Goal: Task Accomplishment & Management: Use online tool/utility

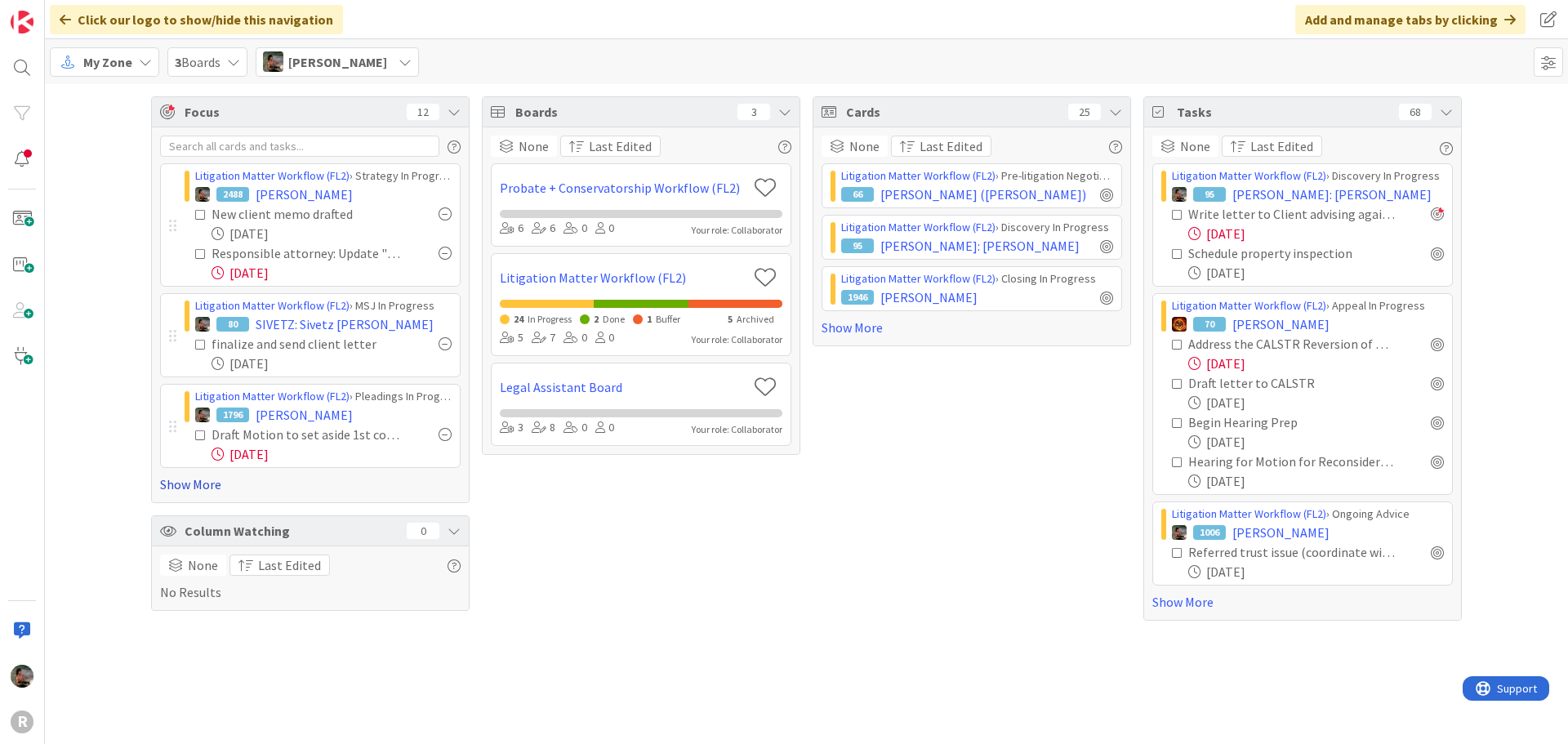
click at [217, 484] on link "Show More" at bounding box center [310, 484] width 301 height 19
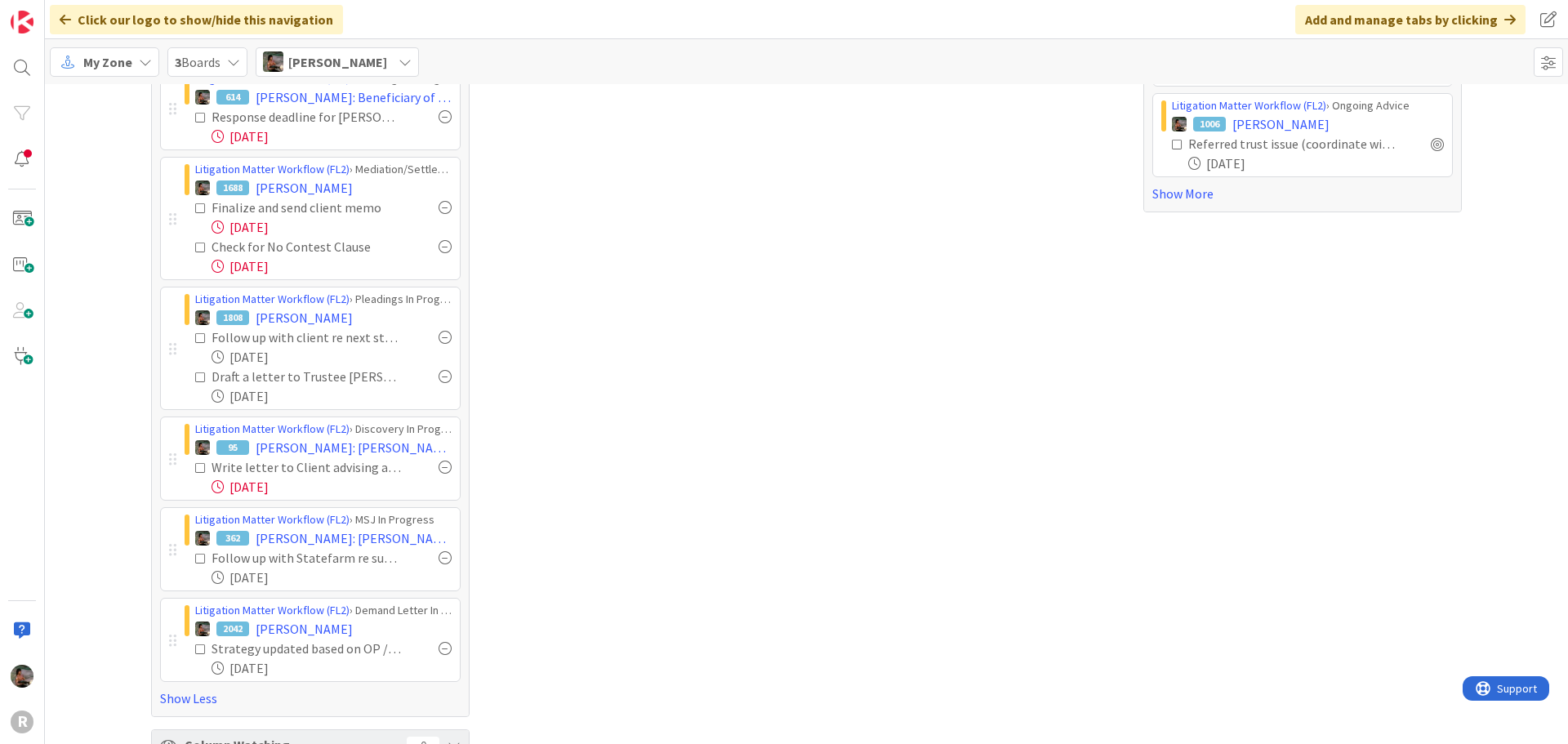
scroll to position [82, 0]
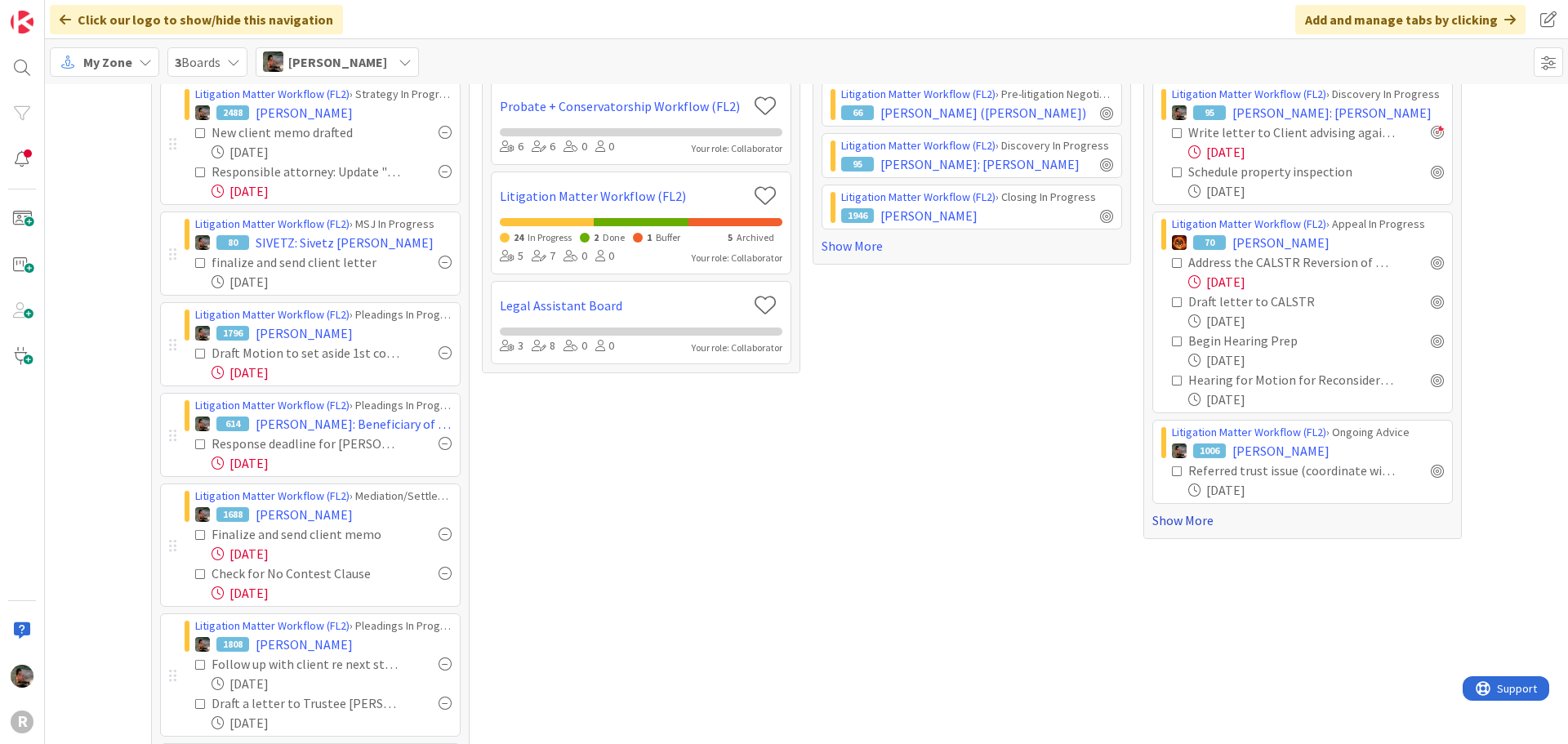
click at [1193, 525] on link "Show More" at bounding box center [1302, 520] width 301 height 19
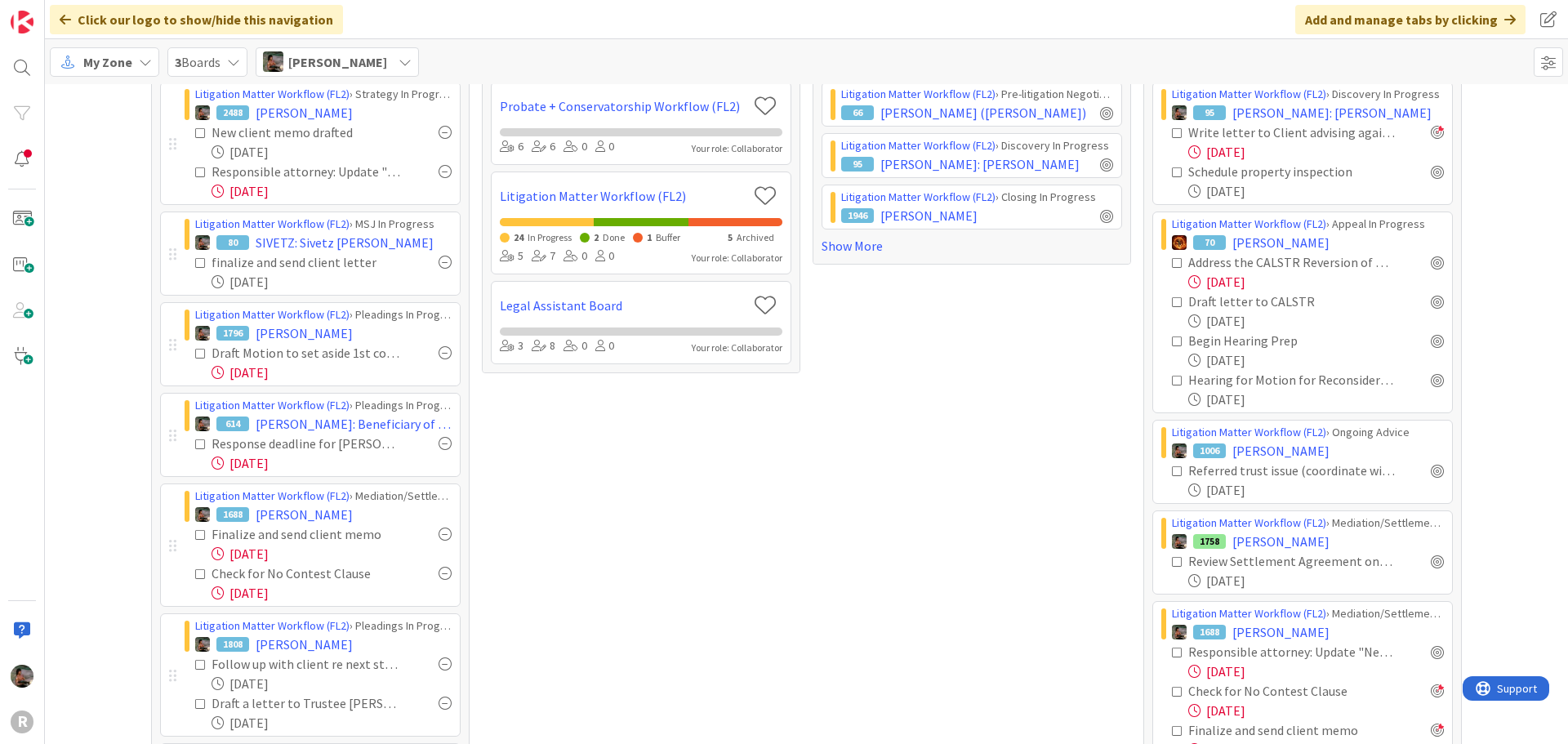
scroll to position [327, 0]
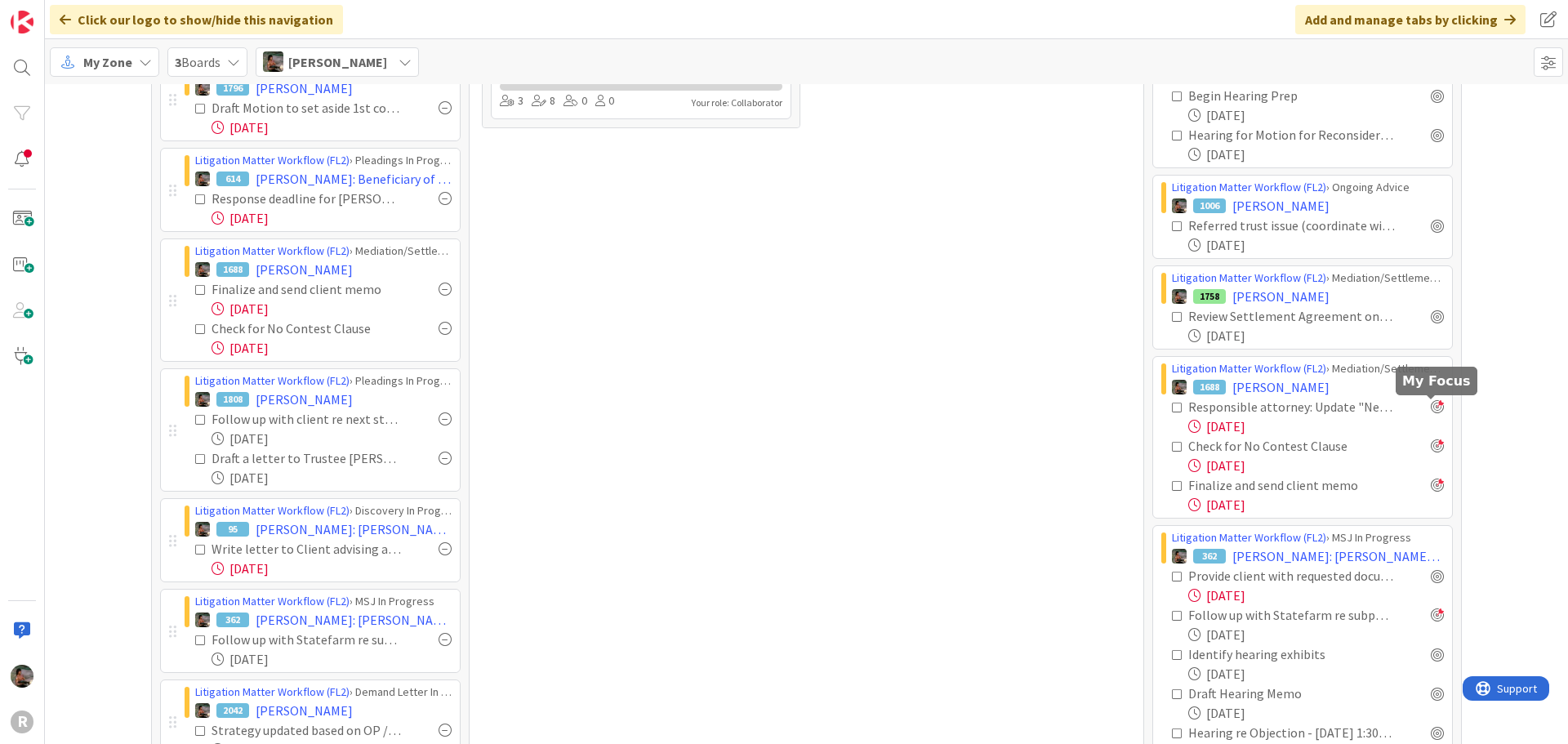
click at [1432, 406] on div at bounding box center [1437, 406] width 13 height 13
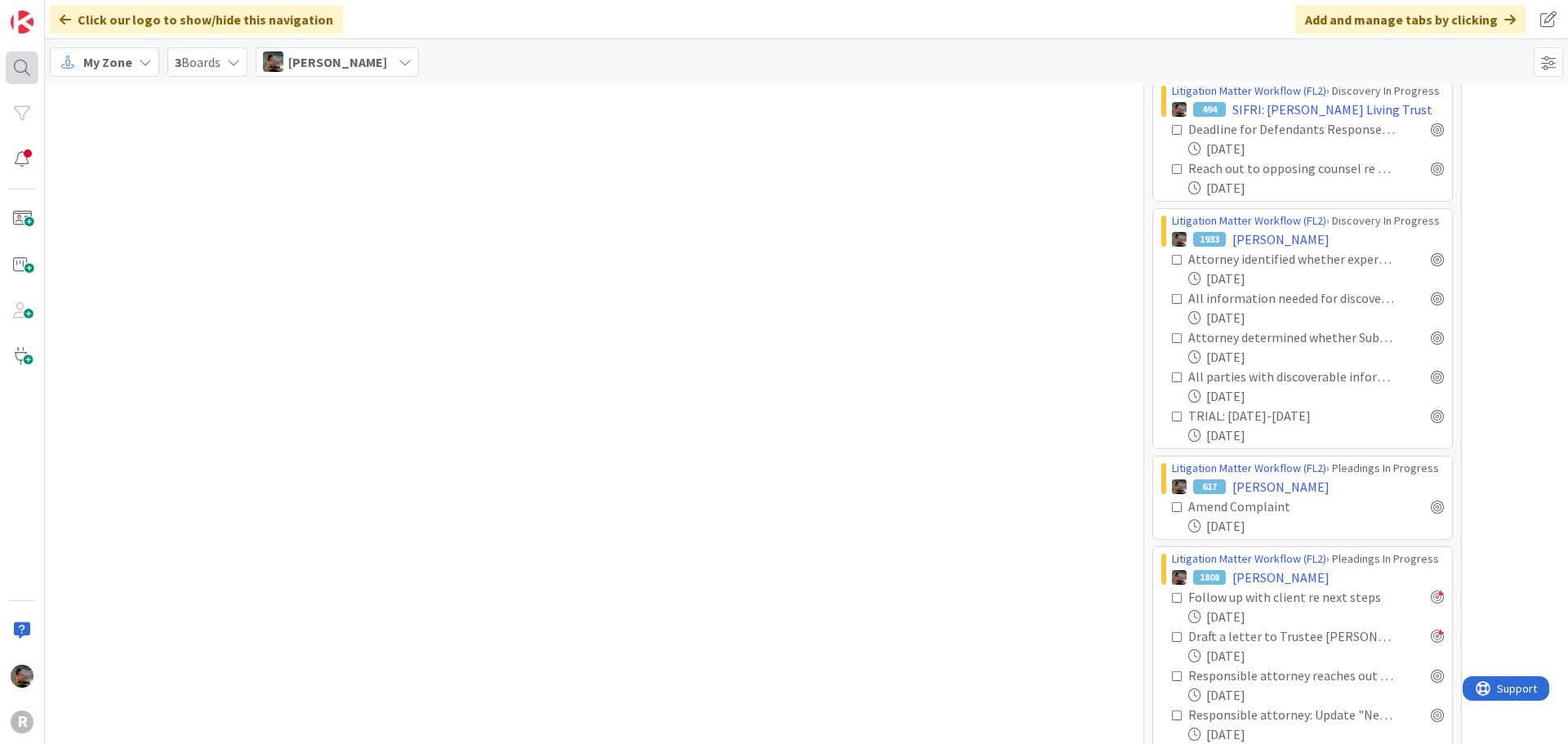
scroll to position [2360, 0]
click at [22, 70] on div at bounding box center [21, 67] width 33 height 33
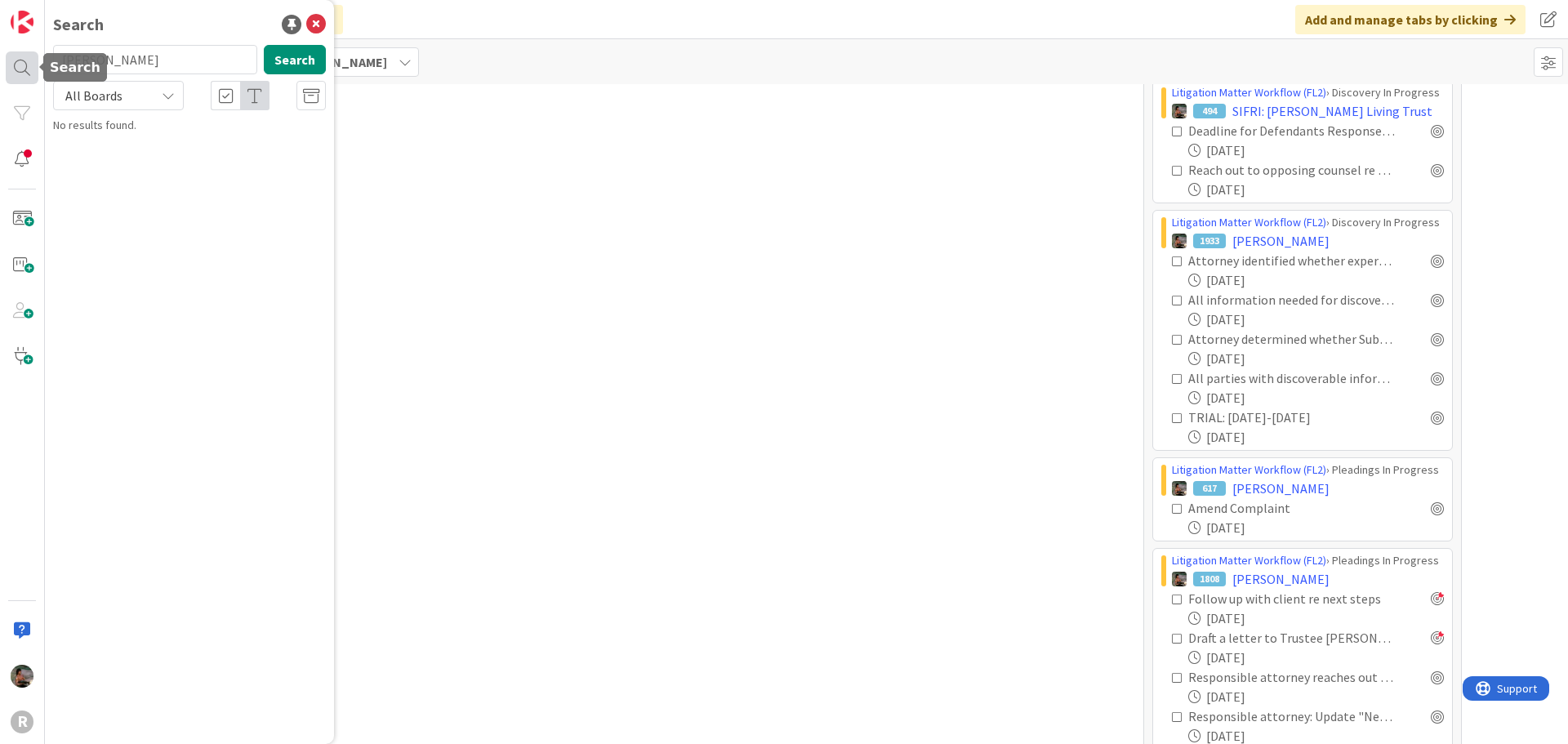
type input "lindsay"
click at [217, 142] on p "LINDSAY , Kathy" at bounding box center [201, 144] width 250 height 17
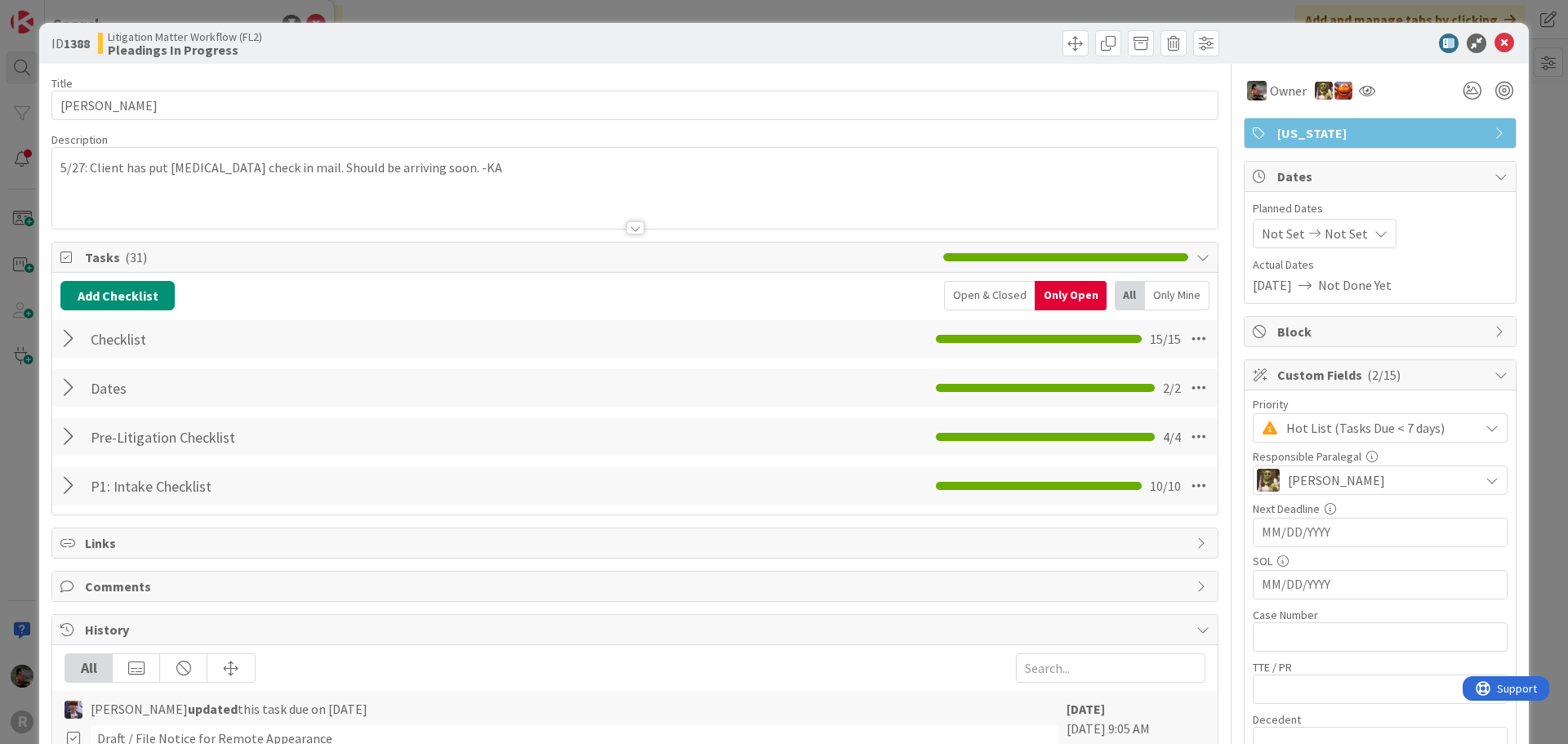
scroll to position [163, 0]
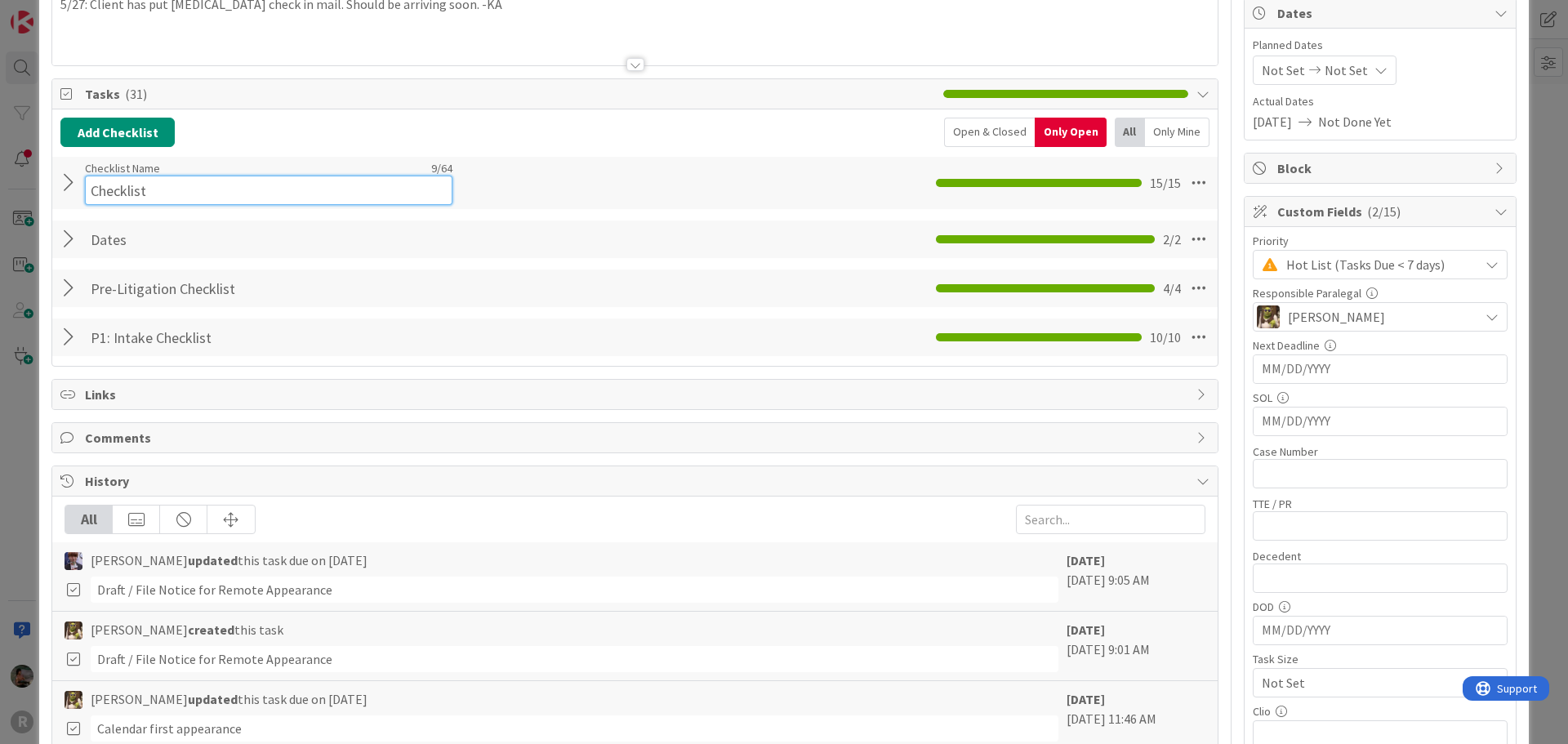
click at [121, 183] on input "Checklist" at bounding box center [268, 190] width 368 height 29
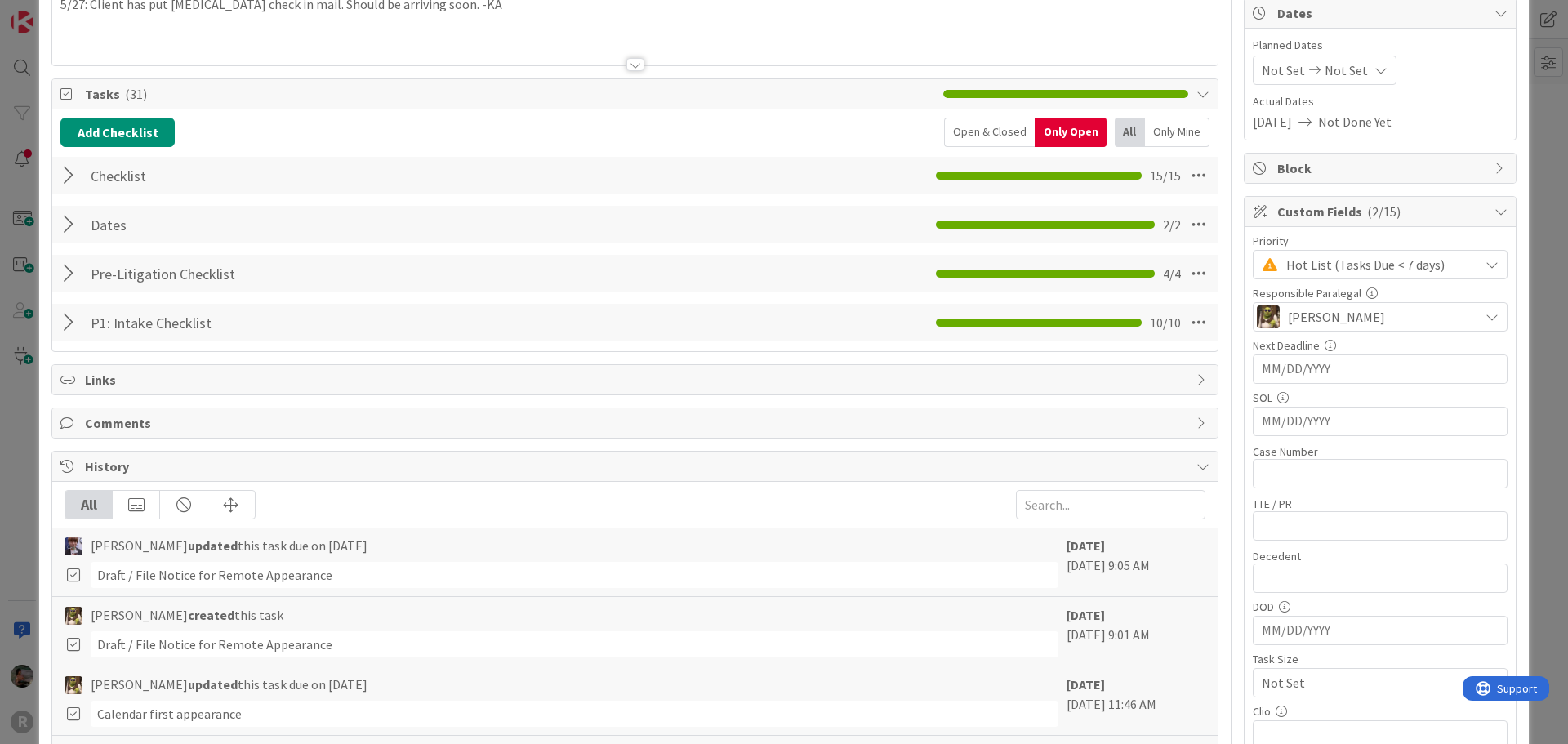
click at [61, 175] on div at bounding box center [71, 175] width 21 height 29
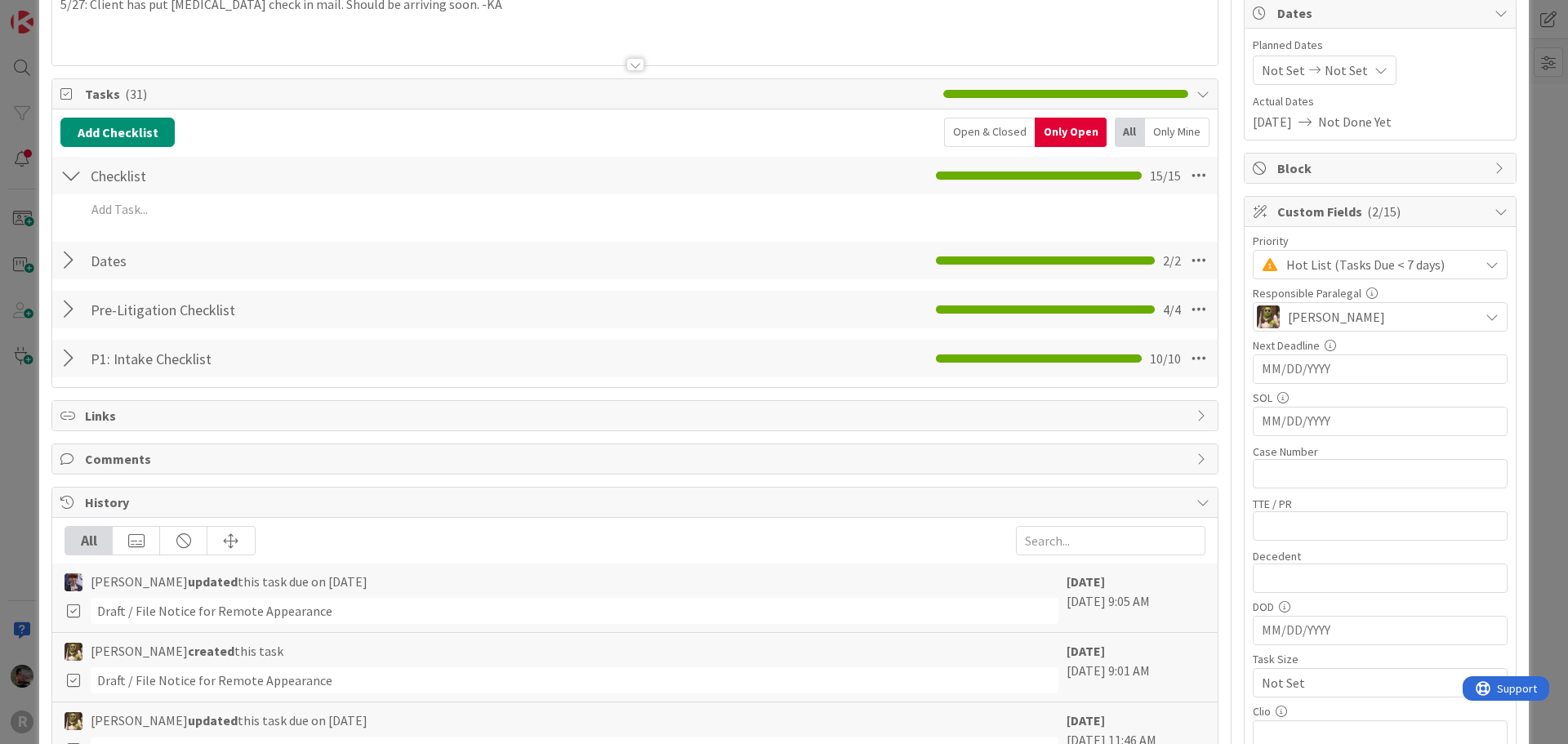
click at [70, 364] on div at bounding box center [71, 358] width 21 height 29
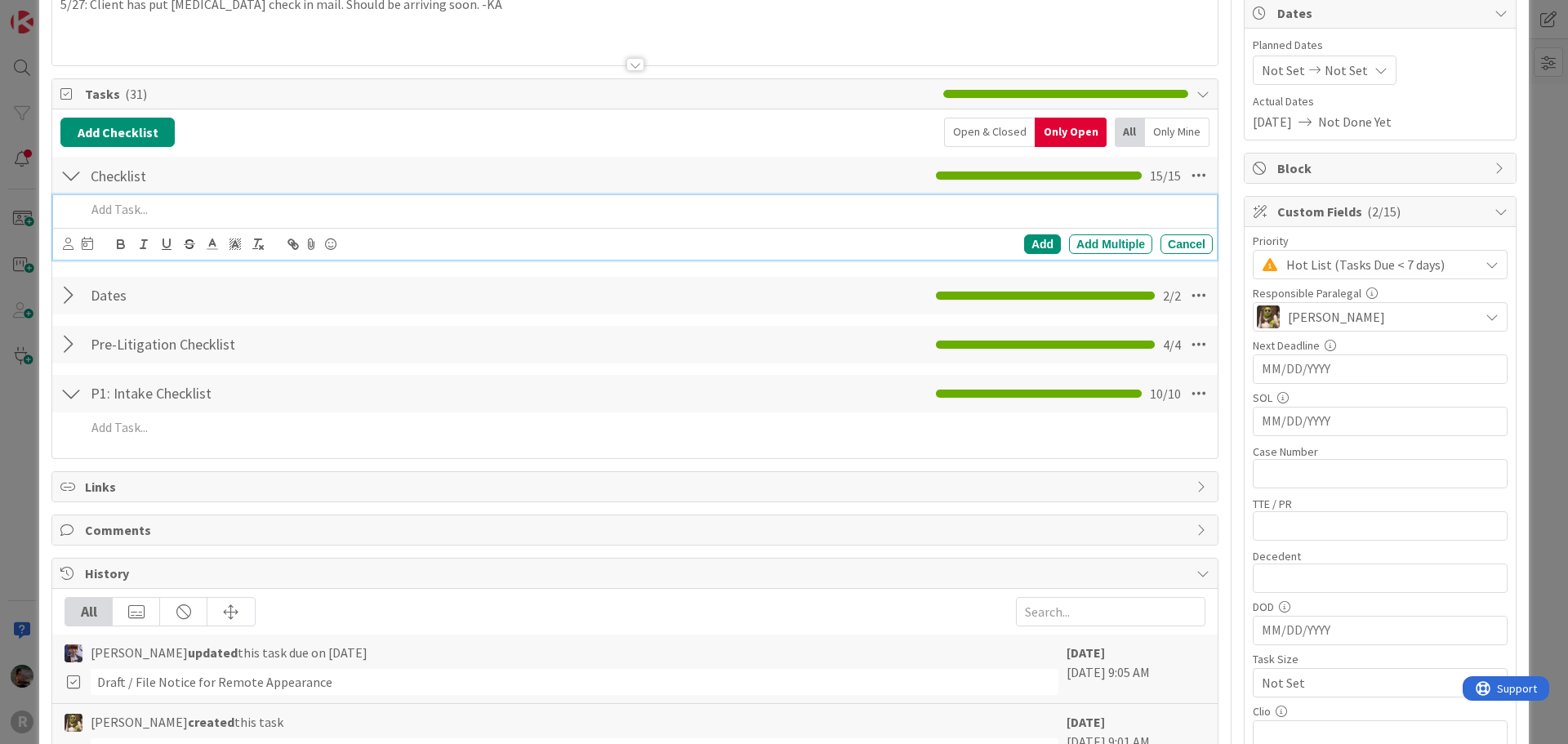
click at [123, 216] on p at bounding box center [645, 209] width 1120 height 19
click at [1028, 249] on div "Add" at bounding box center [1043, 244] width 37 height 19
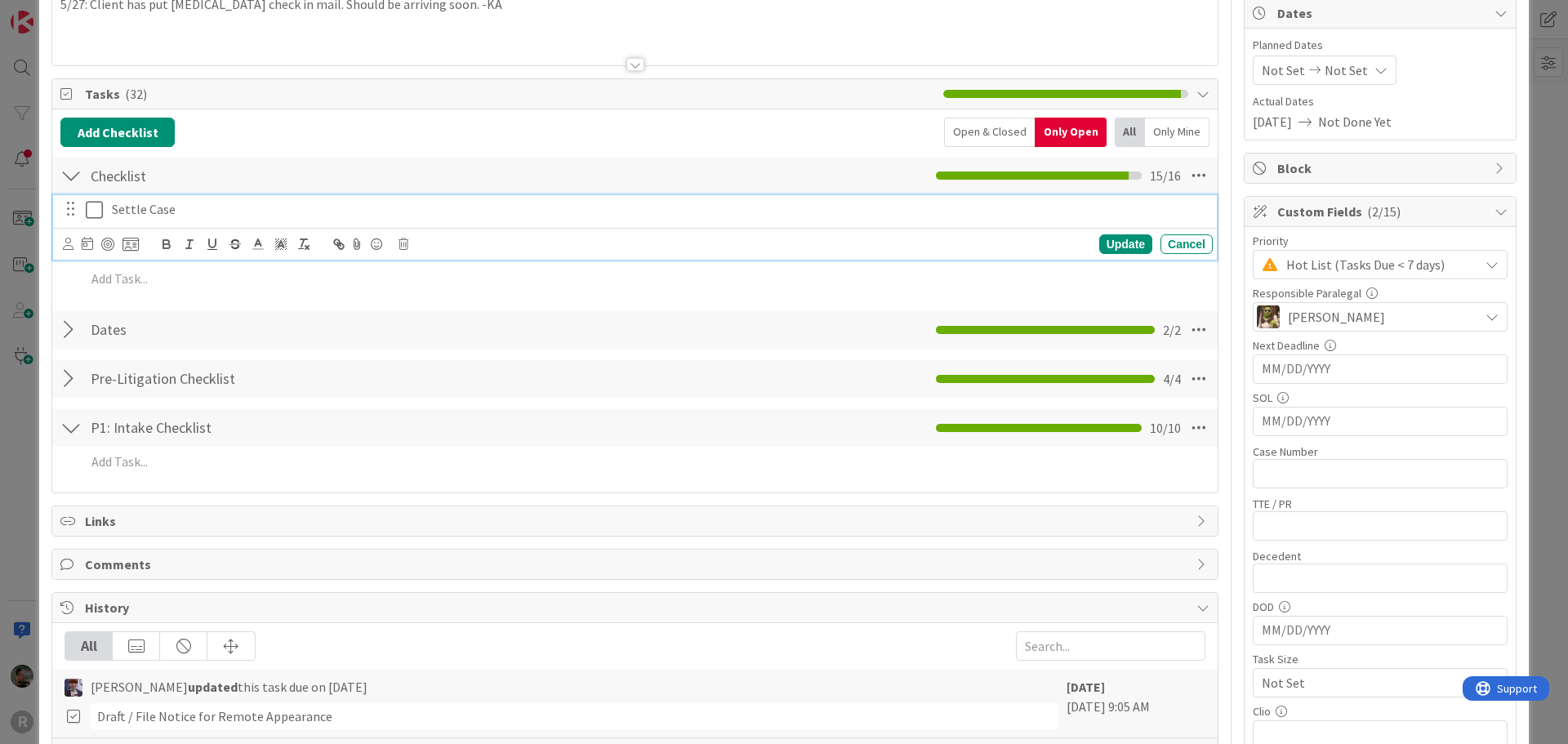
click at [186, 212] on p "Settle Case" at bounding box center [659, 209] width 1095 height 19
click at [68, 246] on icon at bounding box center [68, 244] width 11 height 12
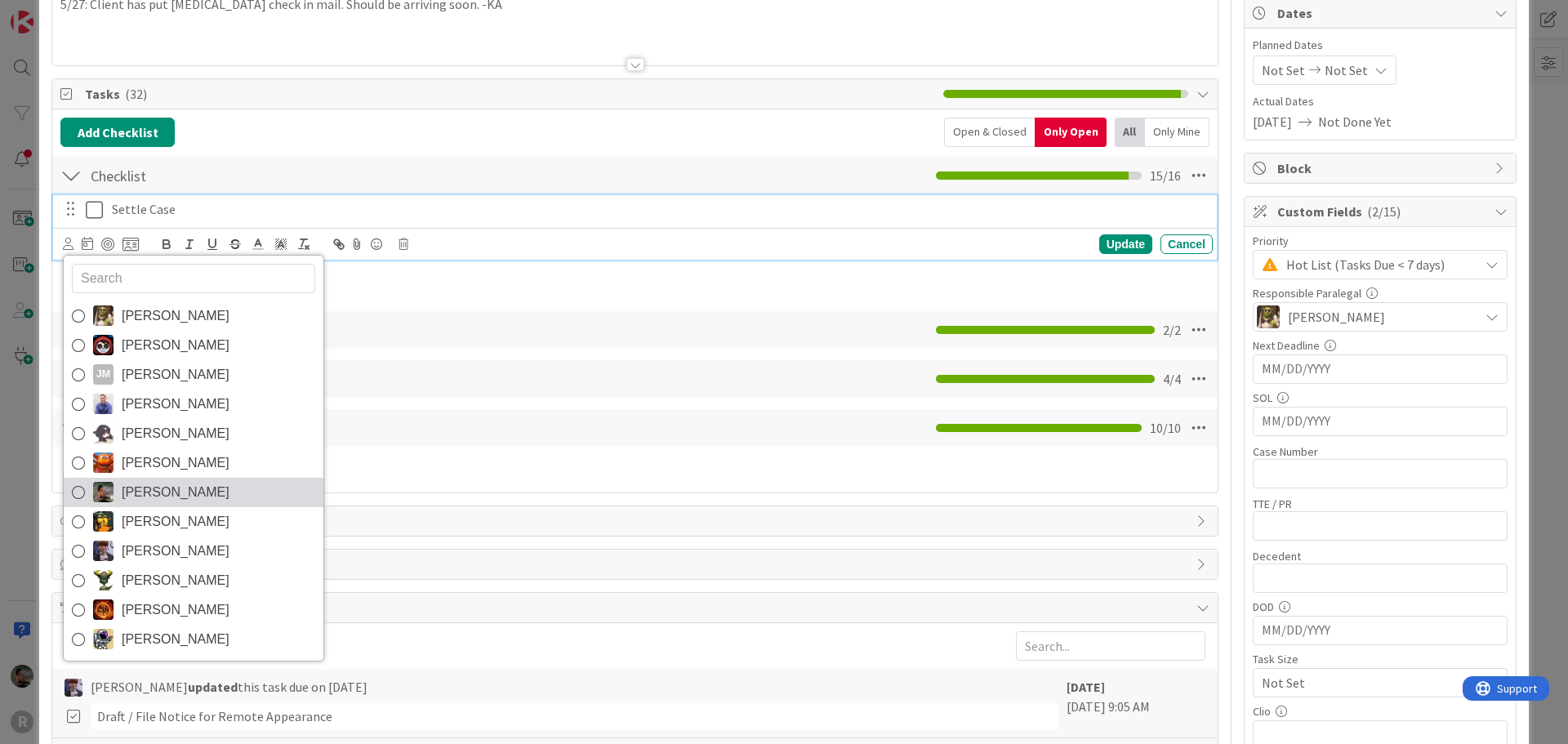
click at [160, 490] on span "[PERSON_NAME]" at bounding box center [175, 493] width 108 height 25
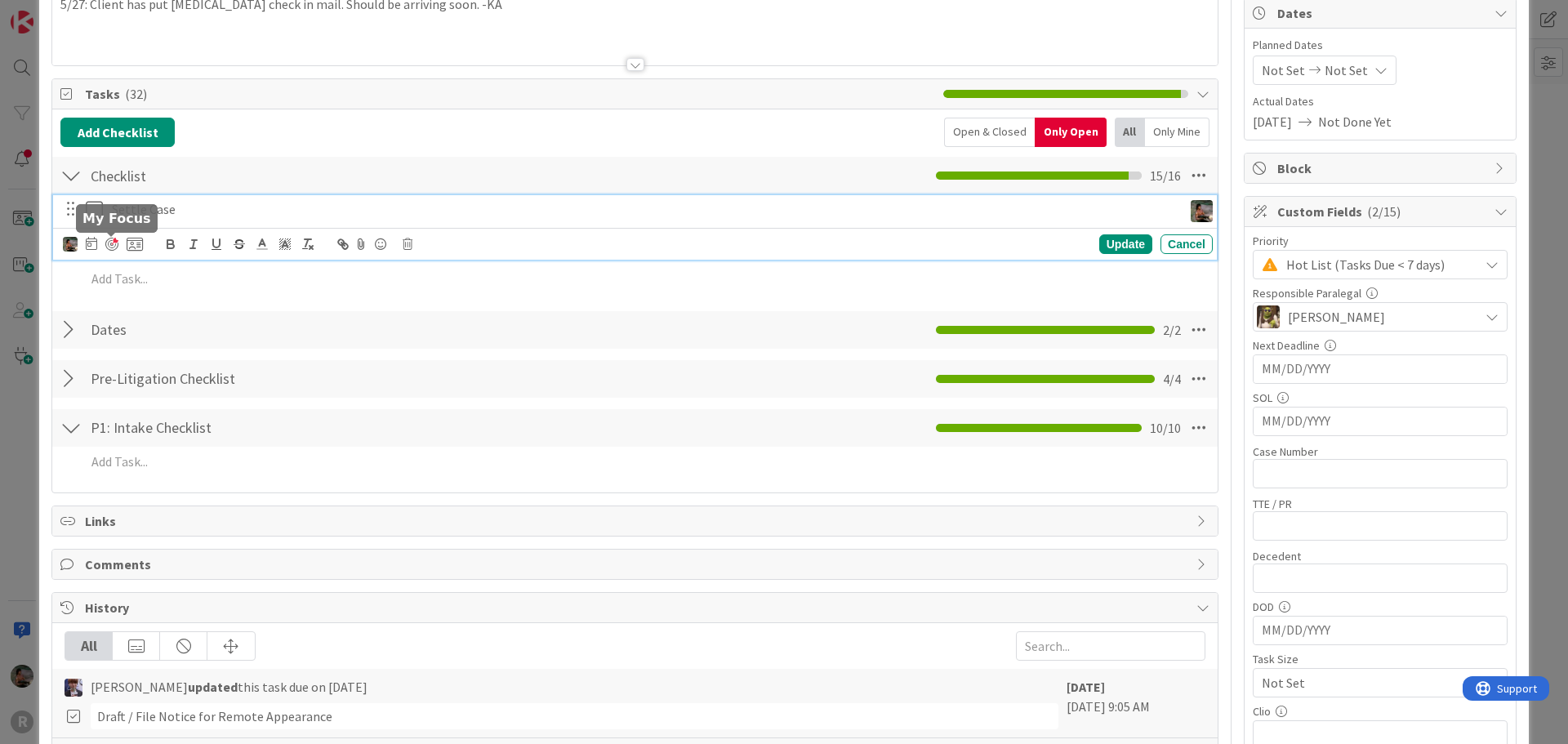
click at [112, 245] on div at bounding box center [112, 244] width 13 height 13
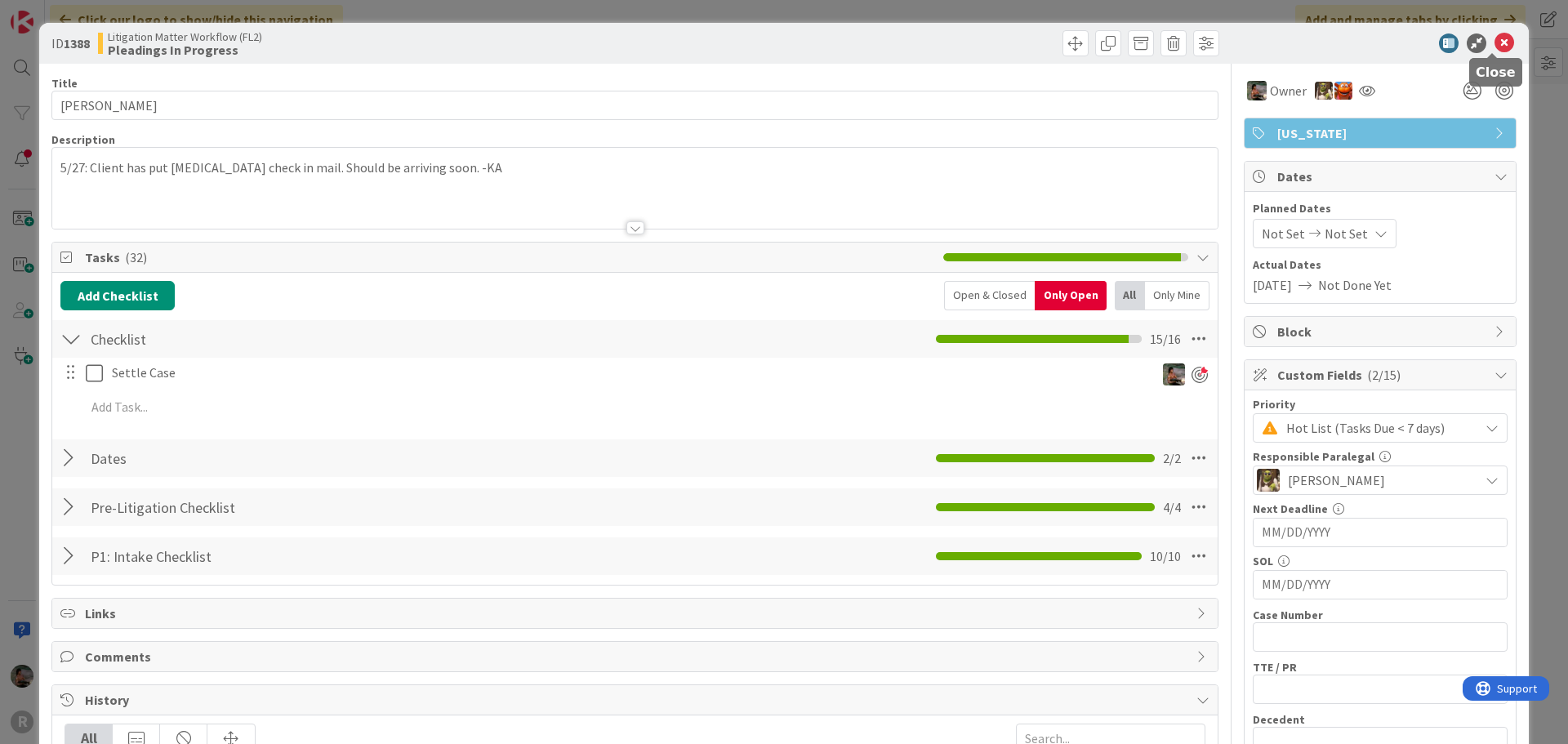
click at [1495, 38] on icon at bounding box center [1505, 43] width 19 height 19
